Goal: Navigation & Orientation: Find specific page/section

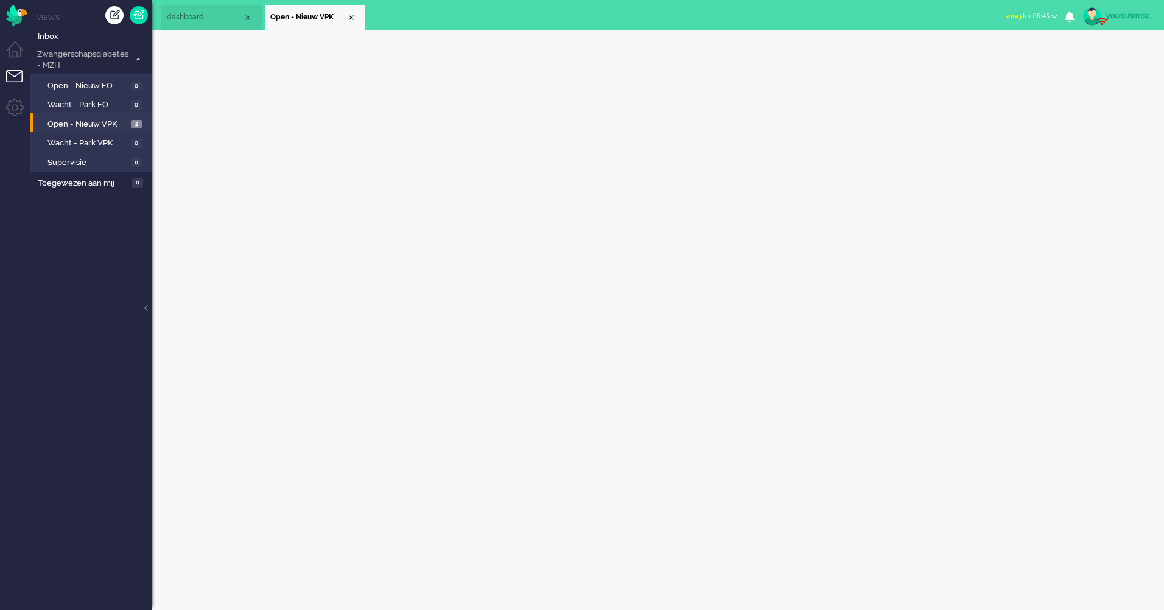
click at [49, 128] on span "Open - Nieuw VPK" at bounding box center [87, 125] width 81 height 12
click at [56, 31] on span "Inbox" at bounding box center [95, 37] width 114 height 12
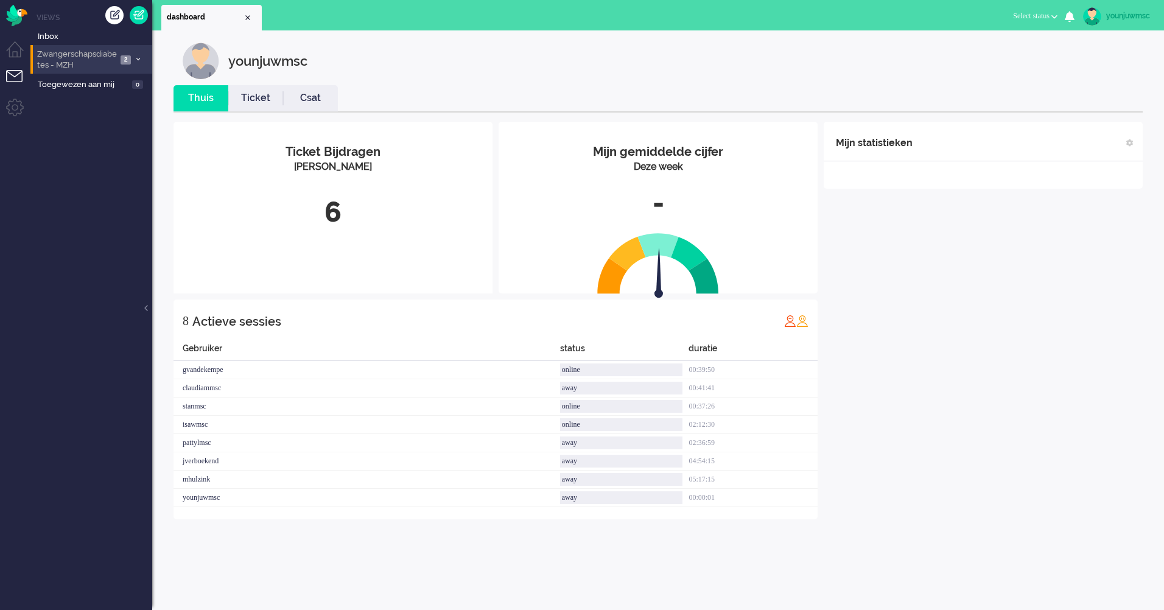
click at [67, 65] on span "Zwangerschapsdiabetes - MZH" at bounding box center [76, 60] width 82 height 23
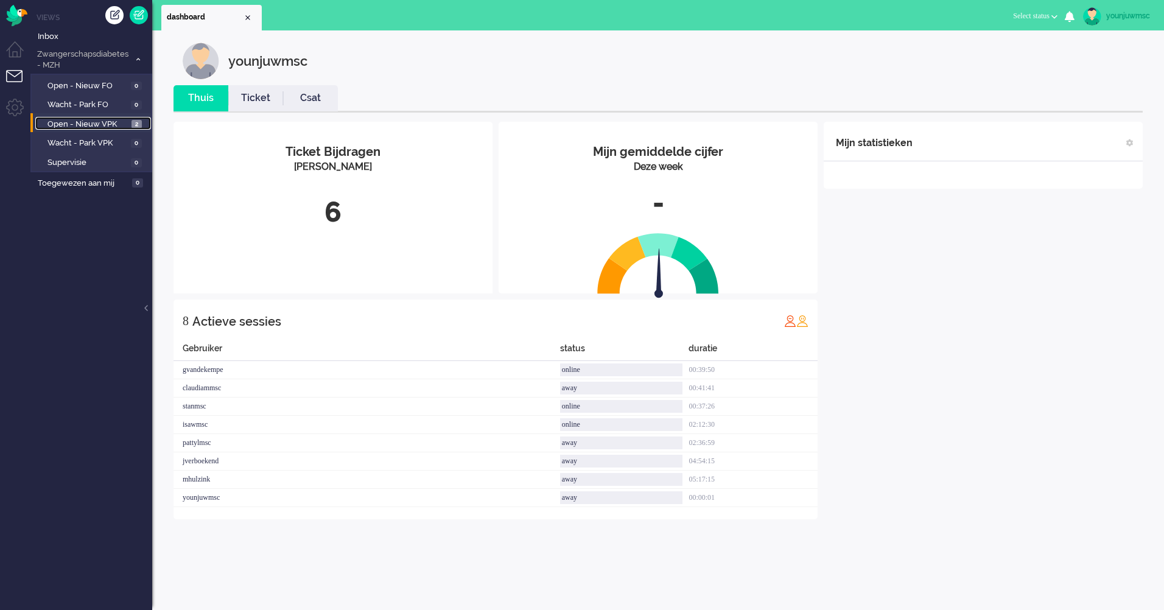
click at [96, 122] on span "Open - Nieuw VPK" at bounding box center [87, 125] width 81 height 12
